Goal: Find specific page/section: Locate a particular part of the current website

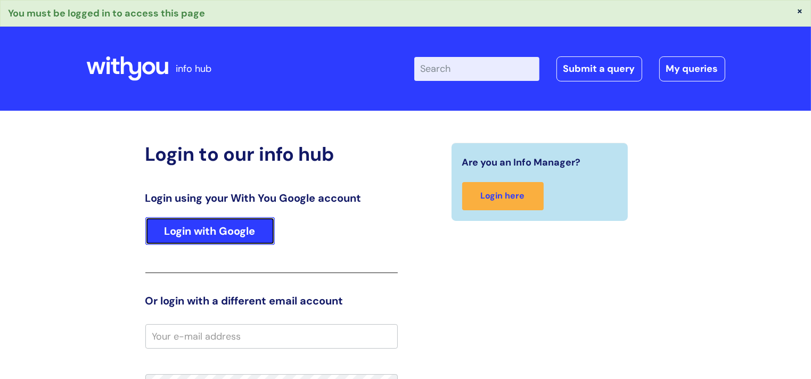
click at [262, 227] on link "Login with Google" at bounding box center [209, 231] width 129 height 28
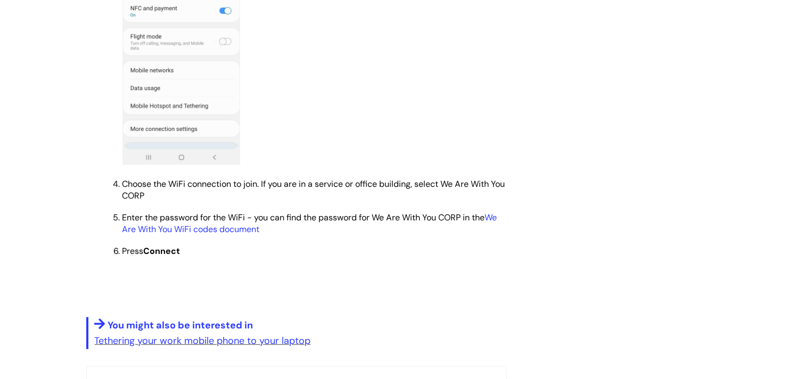
scroll to position [837, 0]
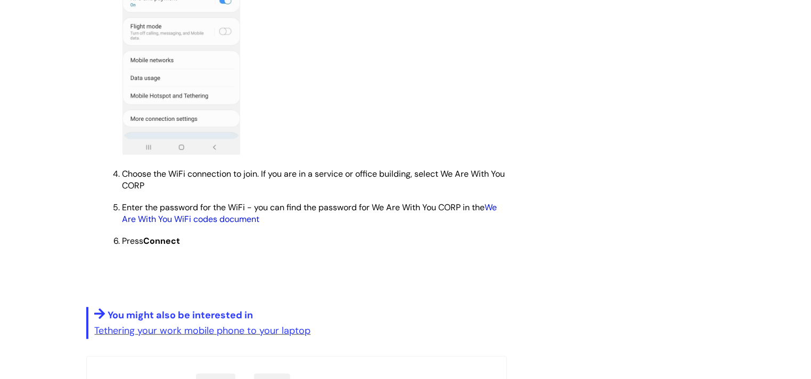
click at [497, 215] on link "We Are With You WiFi codes document" at bounding box center [309, 213] width 375 height 23
